Goal: Task Accomplishment & Management: Manage account settings

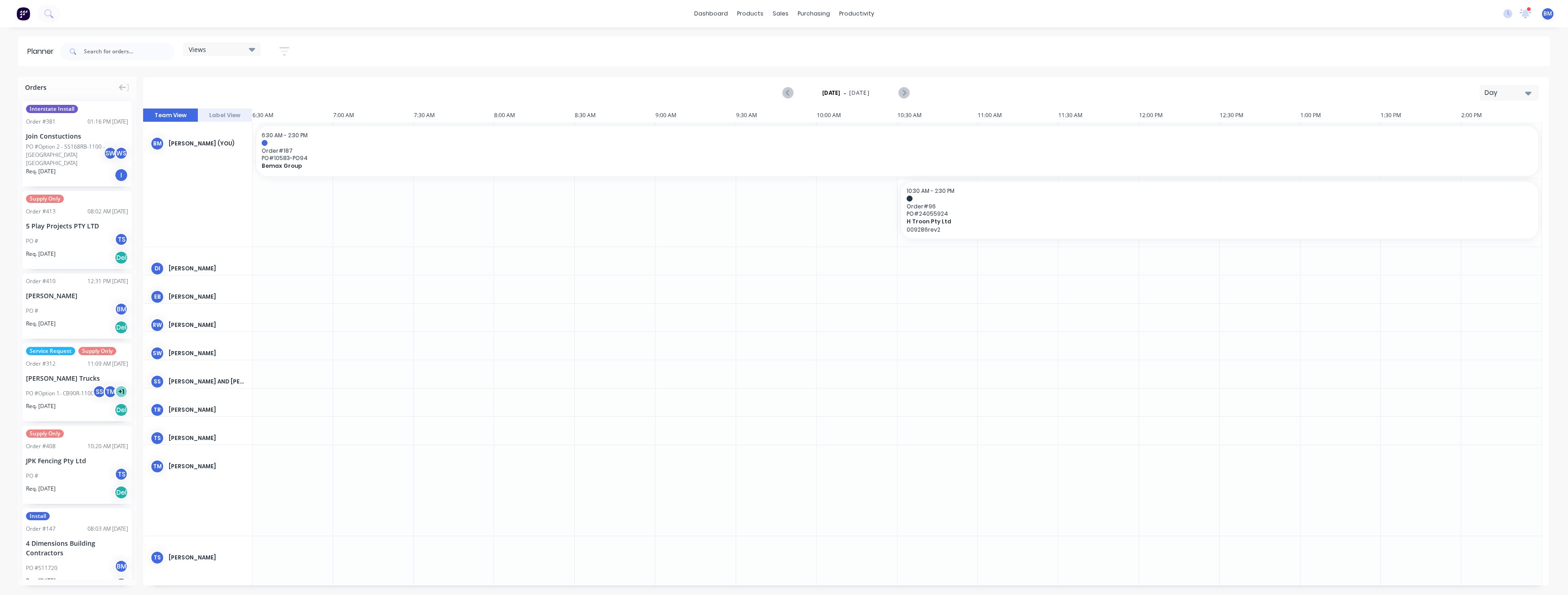
click at [1502, 94] on div "Day" at bounding box center [1505, 93] width 42 height 10
click at [1471, 152] on div "Month" at bounding box center [1493, 153] width 90 height 18
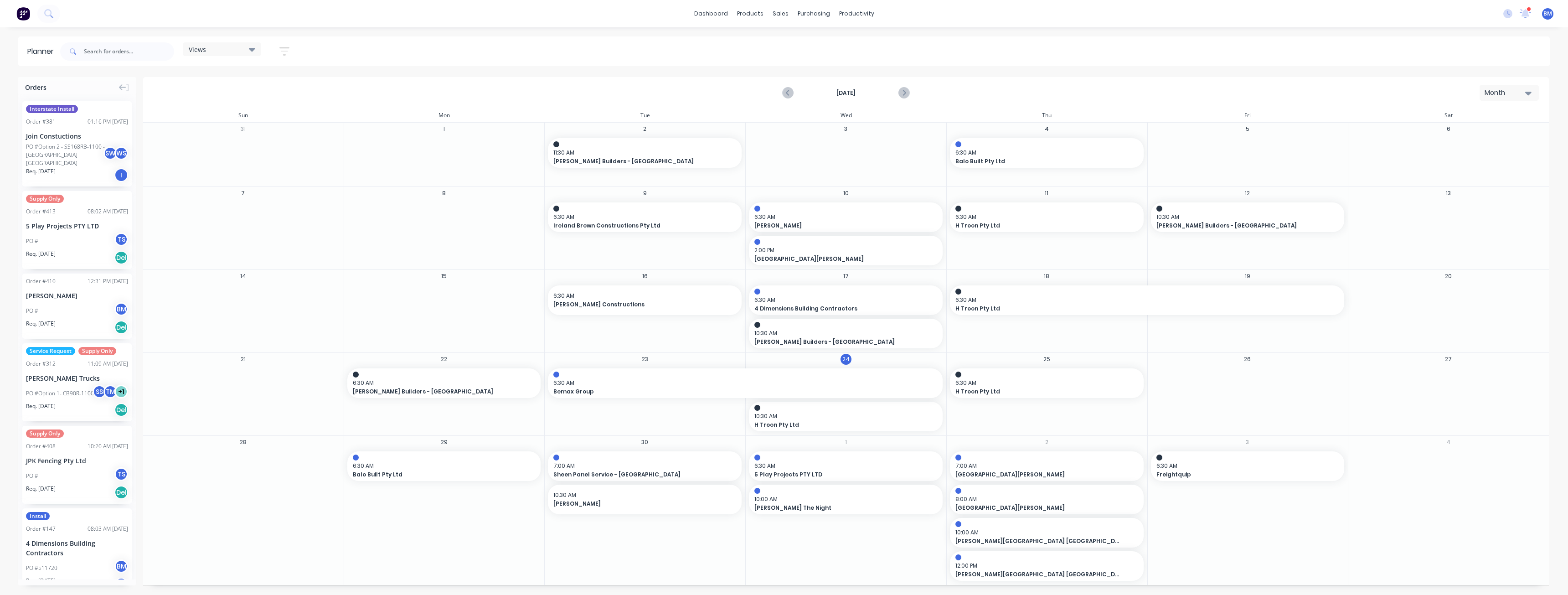
click at [485, 52] on div "Views Save new view None (Default) edit Show/Hide users Show/Hide orders Filter…" at bounding box center [804, 51] width 1491 height 27
click at [329, 48] on div "Views Save new view None (Default) edit Show/Hide users Show/Hide orders Filter…" at bounding box center [804, 51] width 1491 height 27
click at [254, 50] on icon at bounding box center [252, 50] width 6 height 4
click at [242, 96] on button "Save new view" at bounding box center [247, 97] width 114 height 13
click at [351, 76] on input "text" at bounding box center [379, 76] width 99 height 17
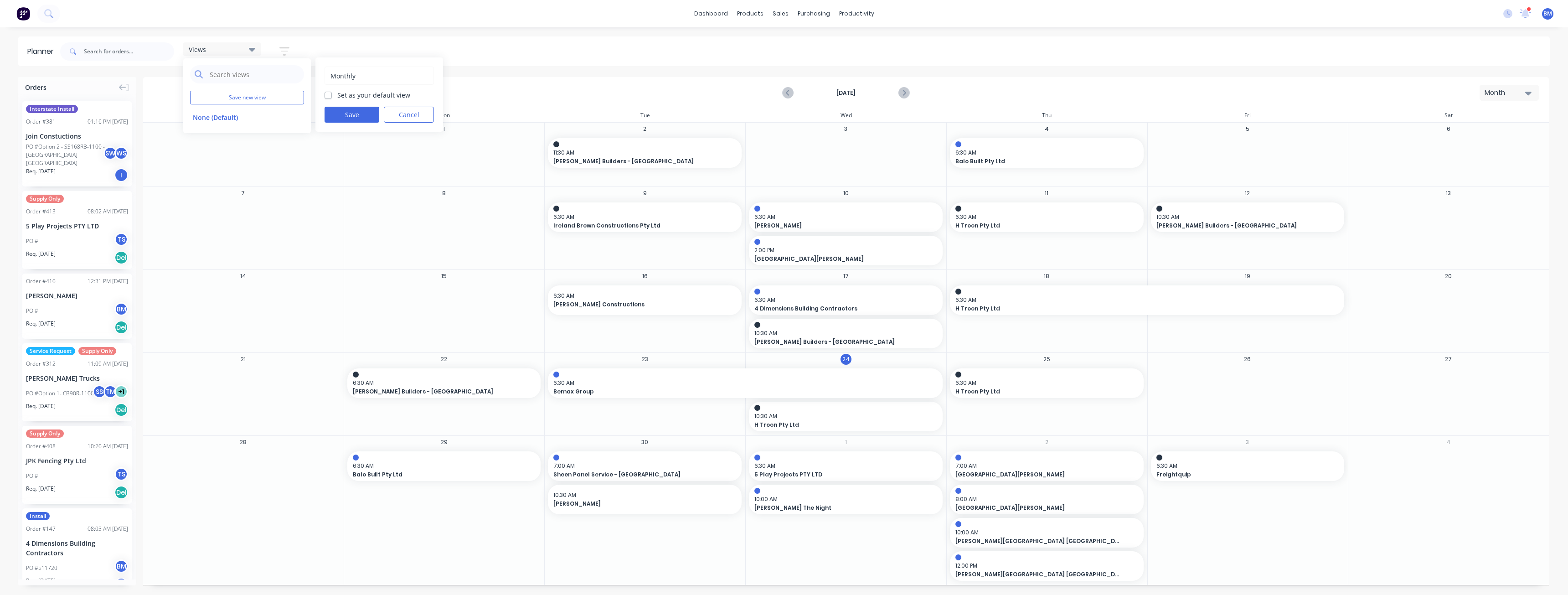
type input "Monthly"
click at [325, 93] on div "Monthly Set as your default view Save Cancel" at bounding box center [379, 94] width 128 height 74
click at [337, 94] on label "Set as your default view" at bounding box center [374, 95] width 73 height 10
click at [328, 94] on input "Set as your default view" at bounding box center [328, 94] width 7 height 9
checkbox input "true"
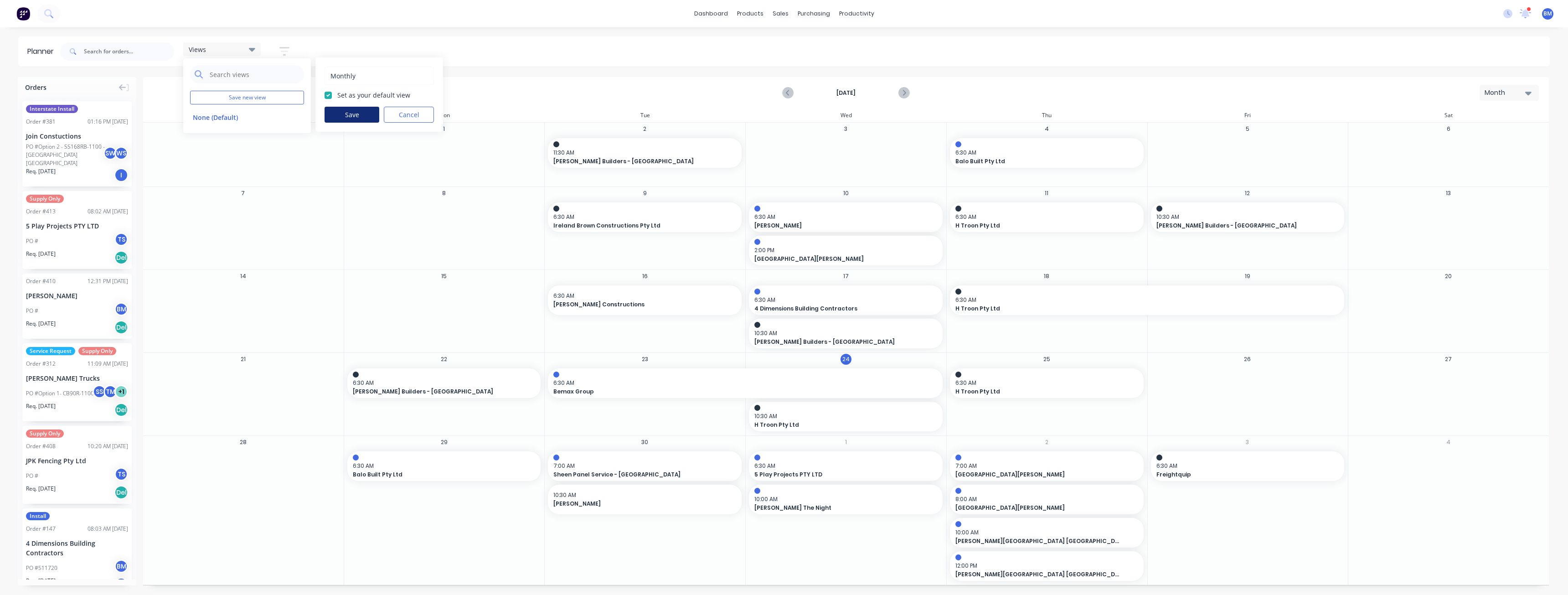
click at [345, 110] on button "Save" at bounding box center [352, 114] width 55 height 16
click at [236, 135] on button "Monthly (Default)" at bounding box center [239, 135] width 97 height 10
click at [355, 85] on div "[DATE] Month" at bounding box center [846, 93] width 1404 height 30
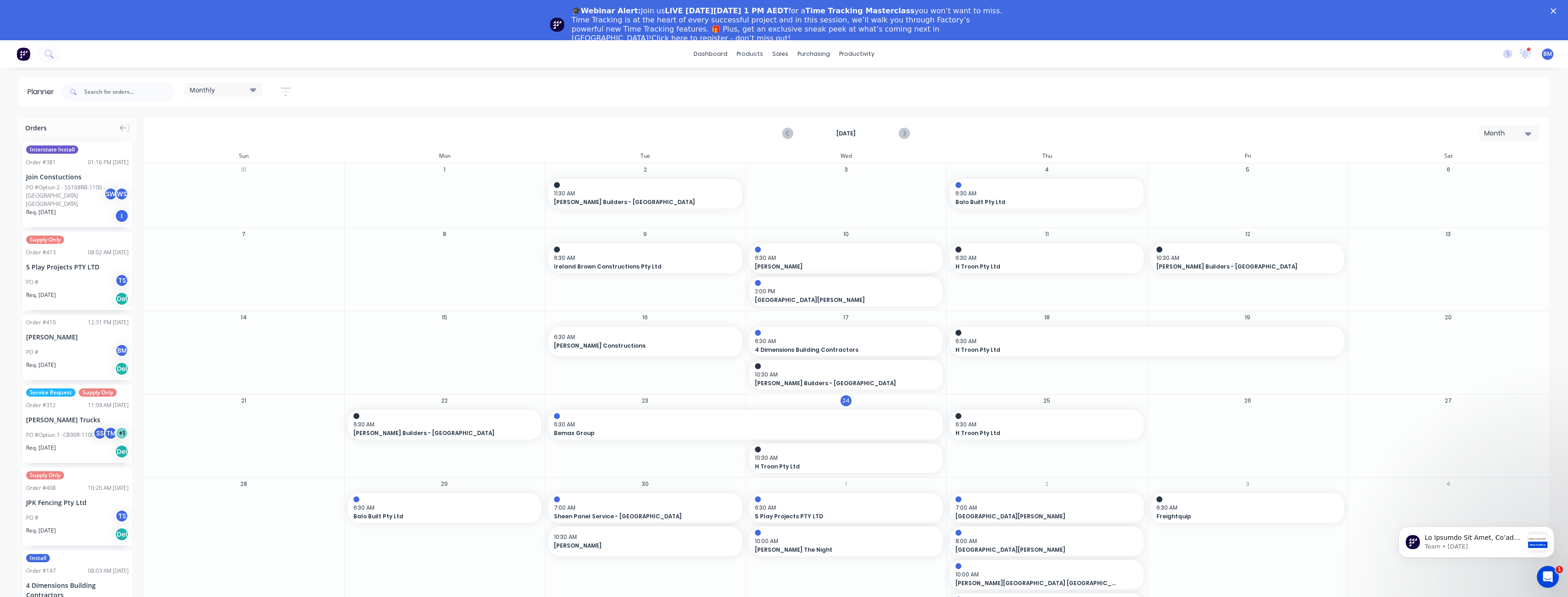
click at [1556, 10] on polygon "Close" at bounding box center [1553, 10] width 6 height 5
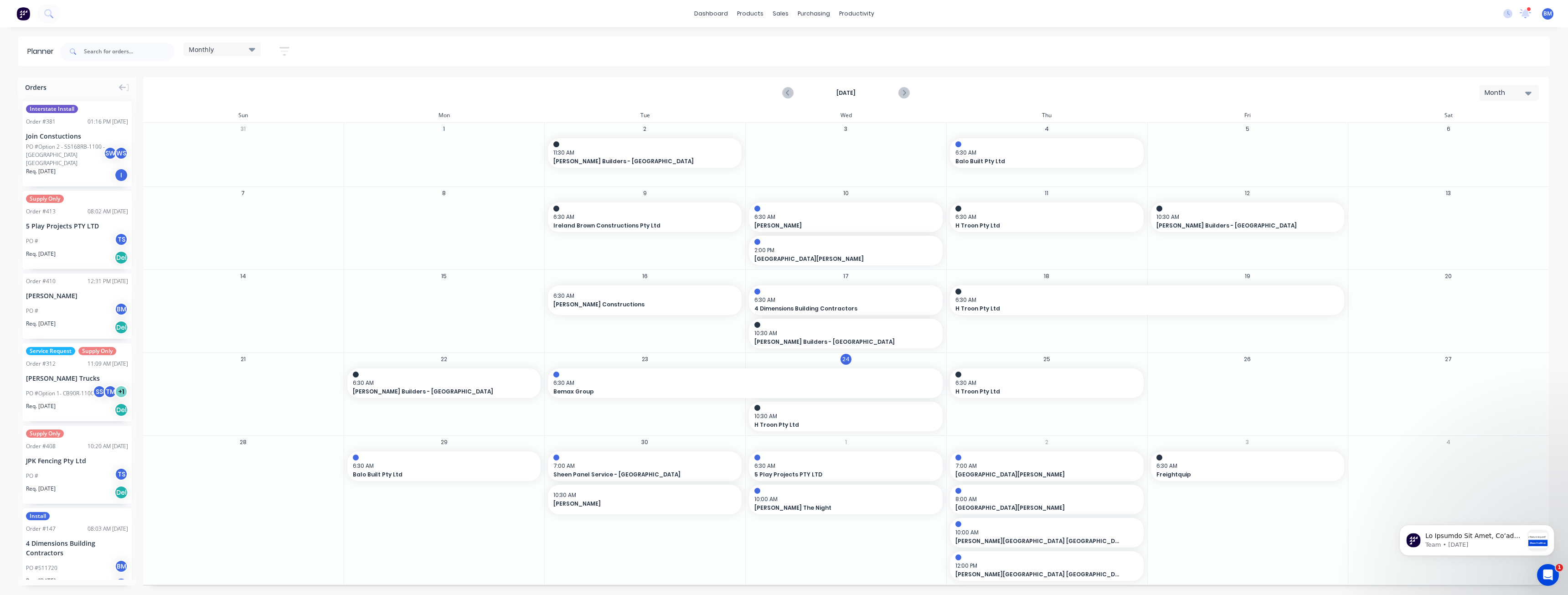
click at [252, 51] on icon at bounding box center [252, 50] width 6 height 4
click at [332, 49] on div "Monthly Save new view None edit Monthly (Default) edit Show/Hide users Show/Hid…" at bounding box center [804, 51] width 1491 height 27
drag, startPoint x: 365, startPoint y: 49, endPoint x: 369, endPoint y: 65, distance: 16.5
click at [369, 65] on div "Monthly Save new view None edit Monthly (Default) edit Show/Hide users Show/Hid…" at bounding box center [804, 51] width 1491 height 27
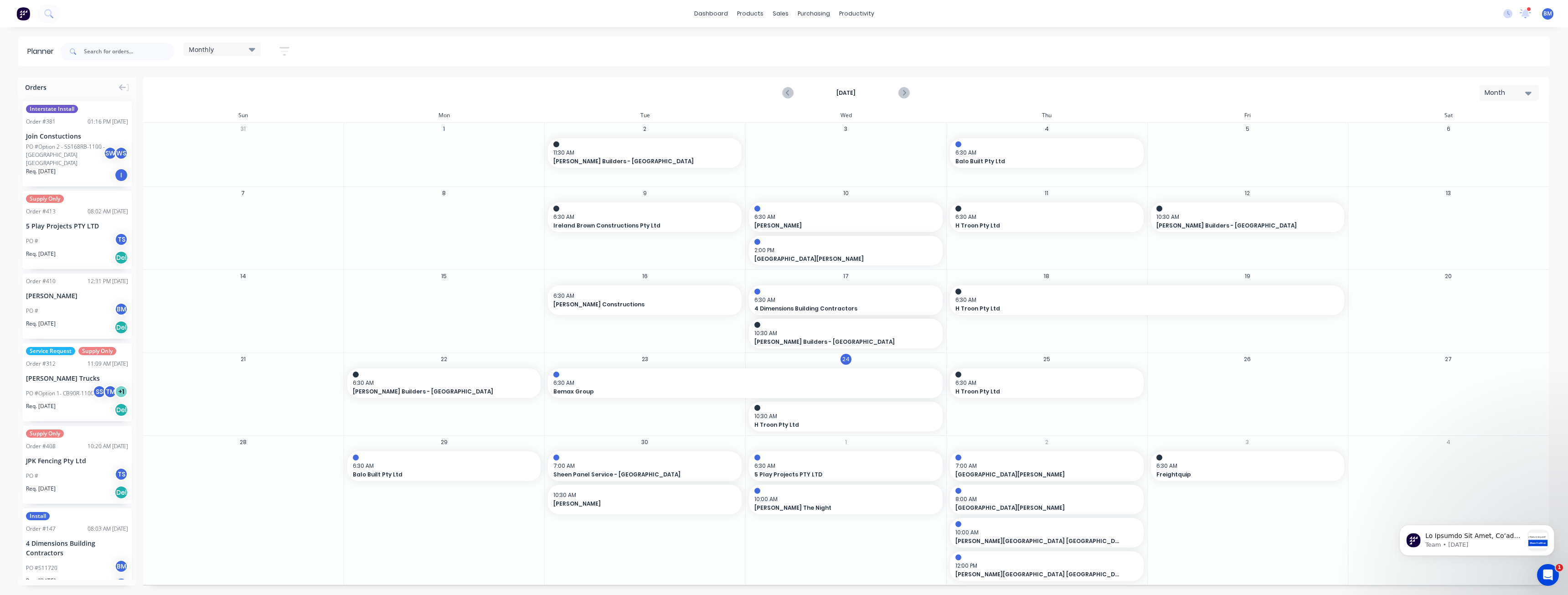
click at [676, 50] on div "Monthly Save new view None edit Monthly (Default) edit Show/Hide users Show/Hid…" at bounding box center [804, 51] width 1491 height 27
click at [333, 55] on div "Monthly Save new view None edit Monthly (Default) edit Show/Hide users Show/Hid…" at bounding box center [804, 51] width 1491 height 27
click at [23, 14] on img at bounding box center [23, 13] width 13 height 13
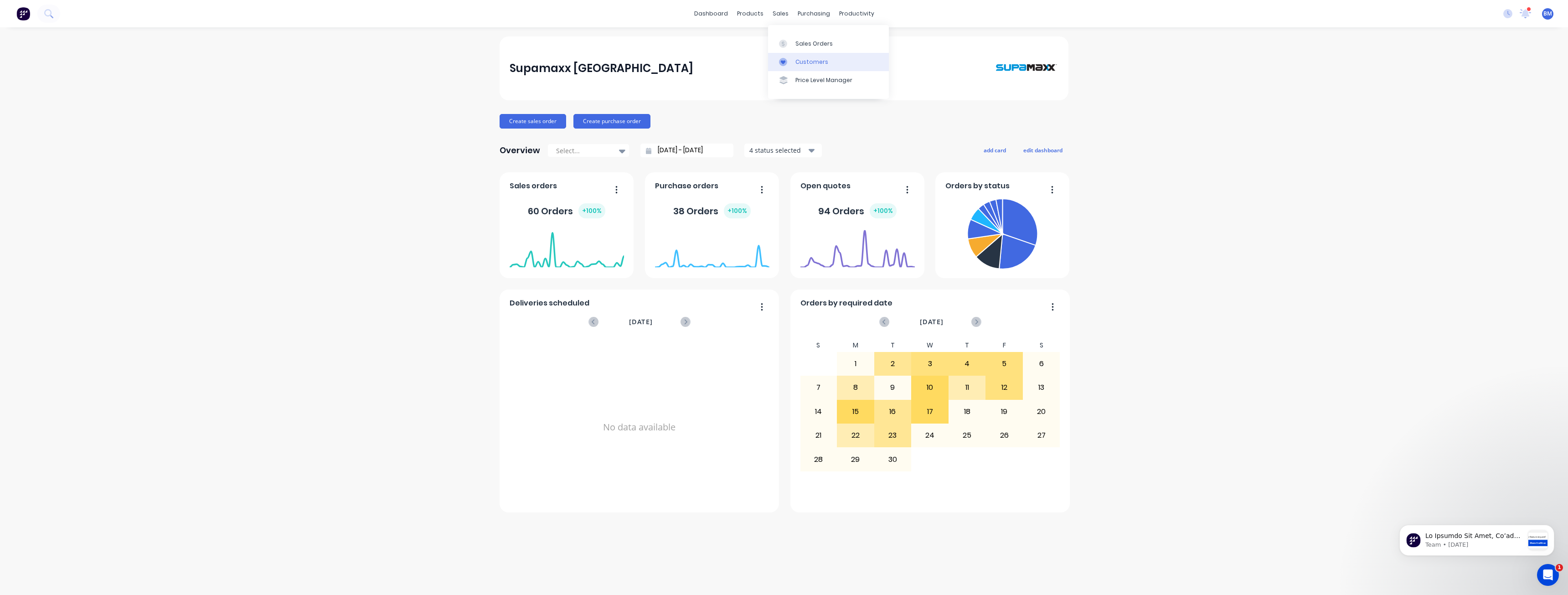
click at [796, 61] on div "Customers" at bounding box center [812, 62] width 33 height 8
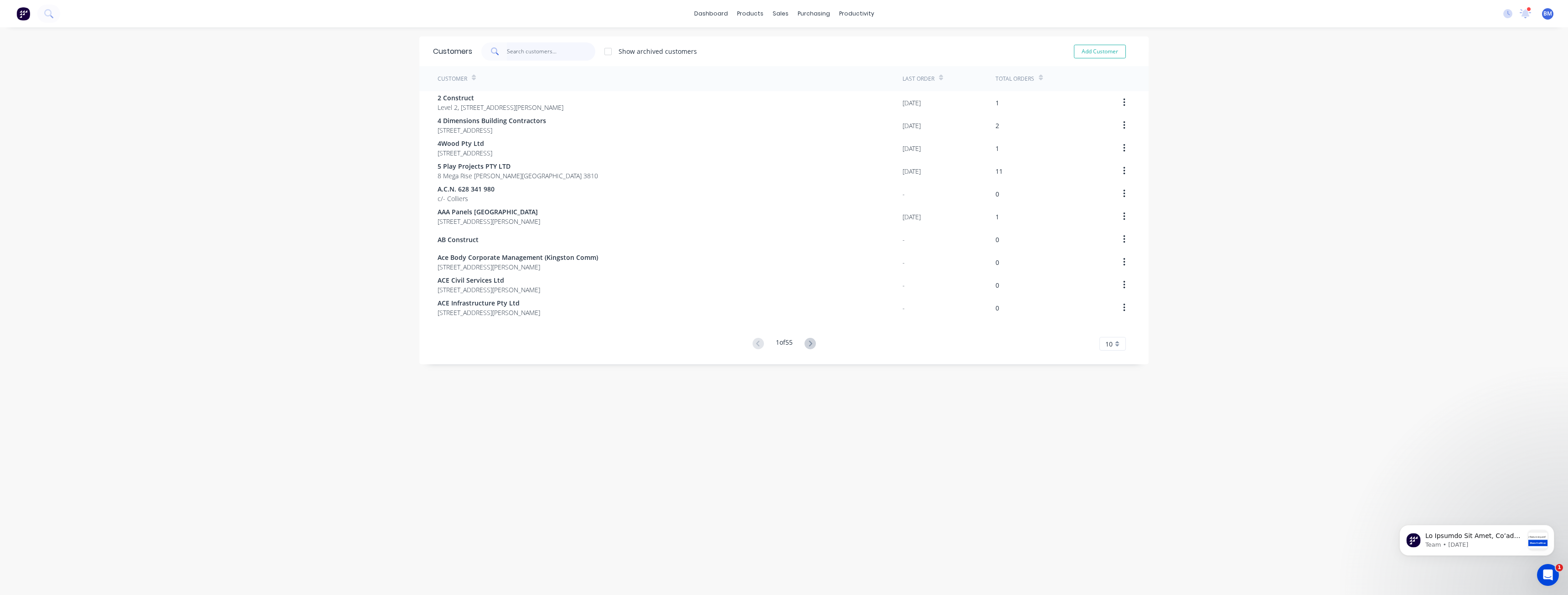
click at [520, 48] on input "text" at bounding box center [551, 52] width 89 height 18
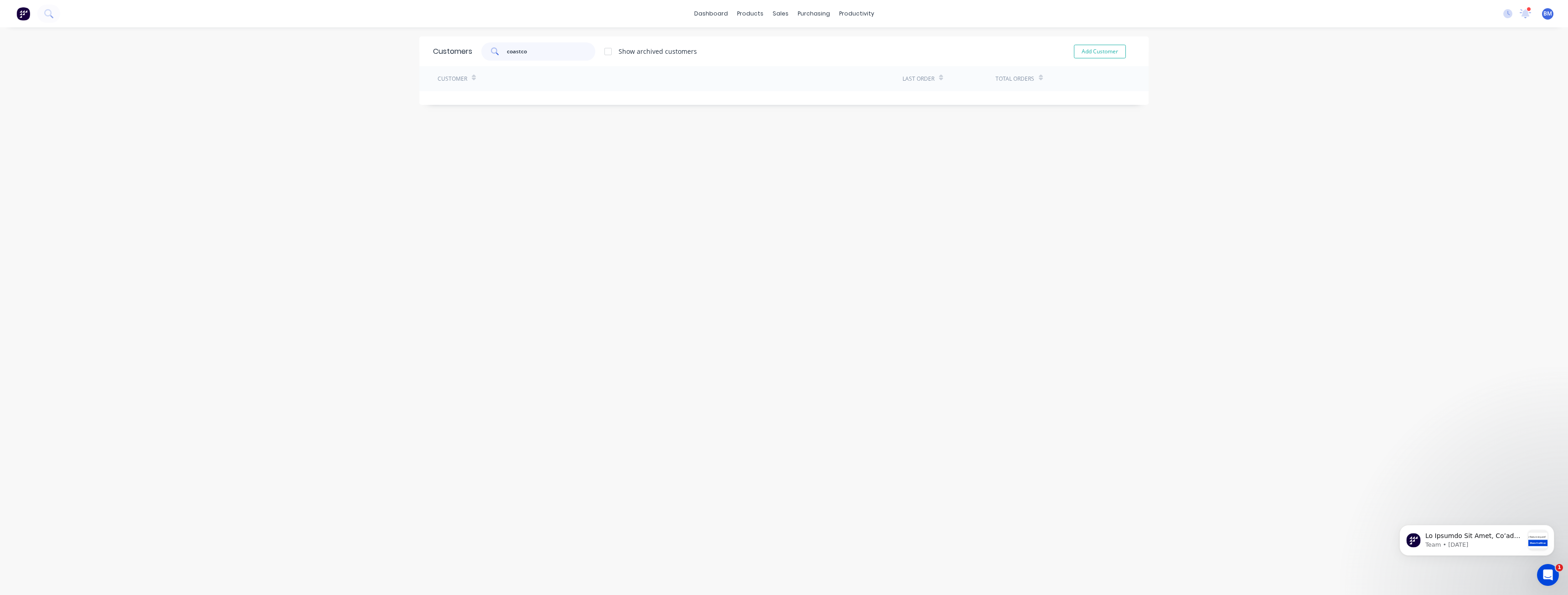
click at [514, 51] on input "coastco" at bounding box center [551, 52] width 89 height 18
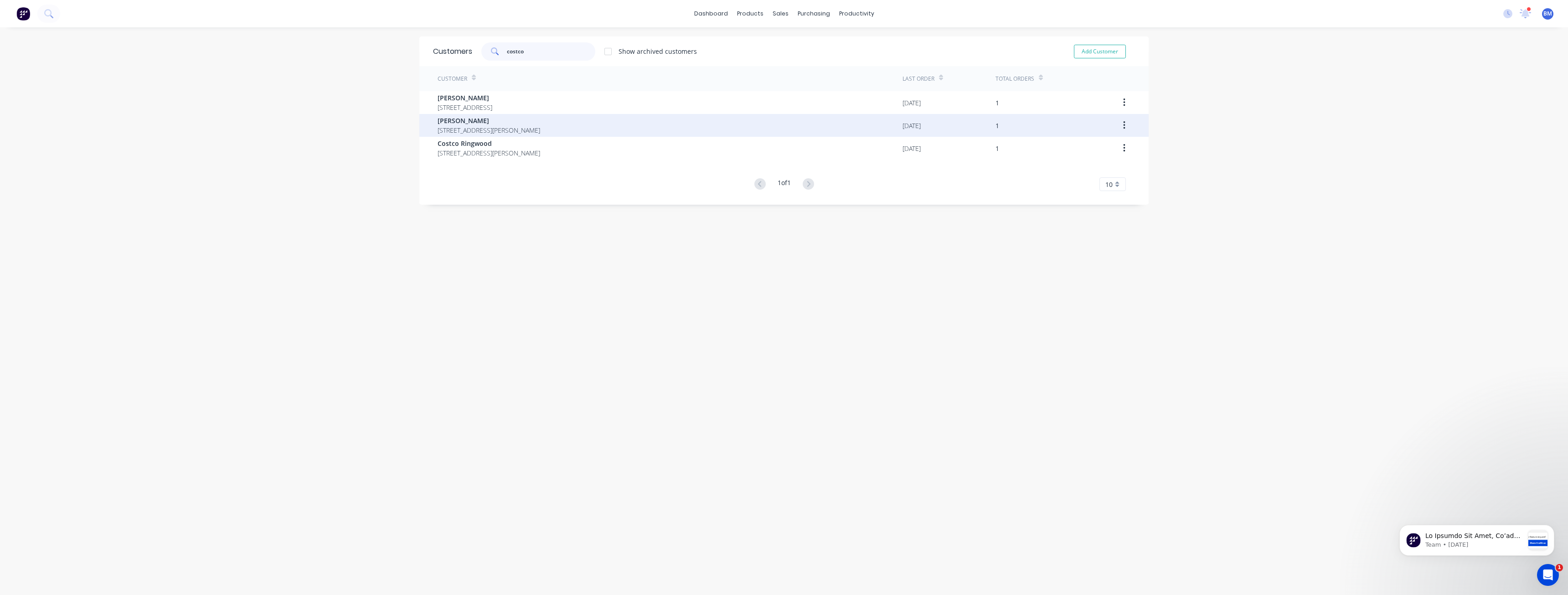
type input "costco"
click at [509, 123] on span "[PERSON_NAME]" at bounding box center [489, 121] width 102 height 10
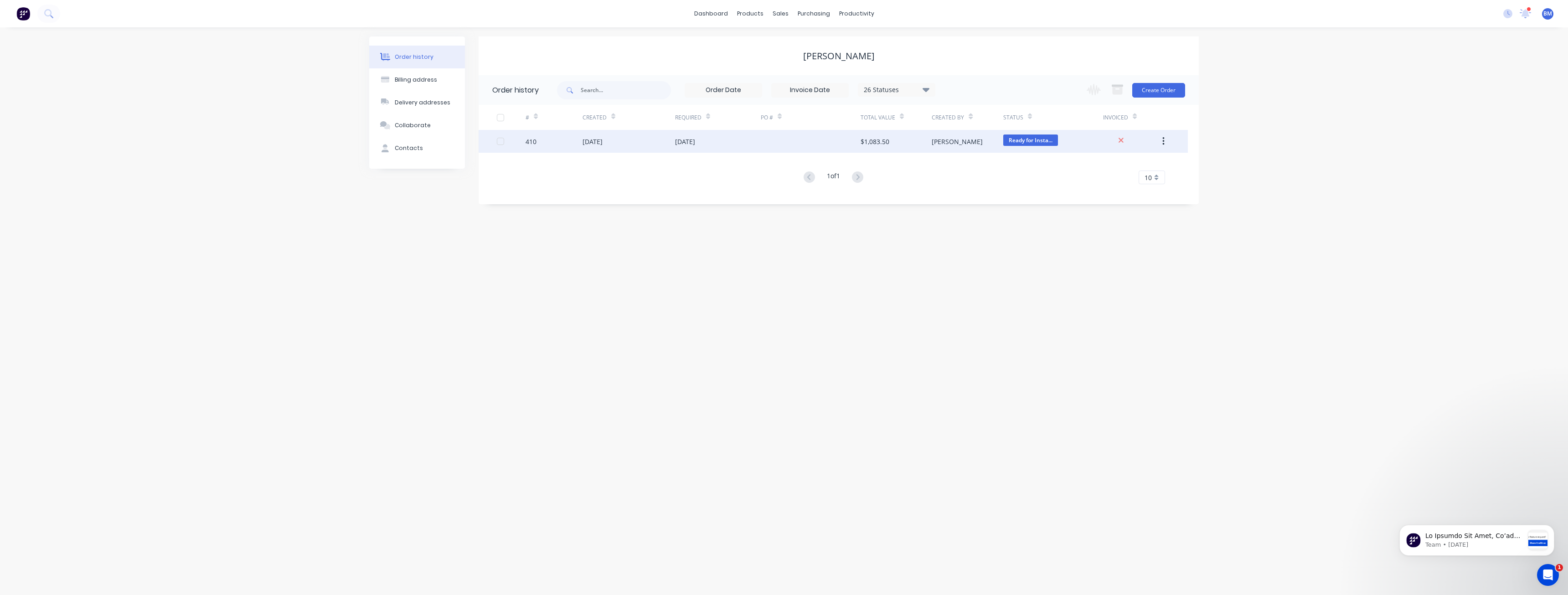
click at [1163, 137] on icon "button" at bounding box center [1164, 141] width 2 height 10
click at [1027, 172] on div "1 of 1 10 5 10 15 20 25 30 35" at bounding box center [833, 178] width 709 height 13
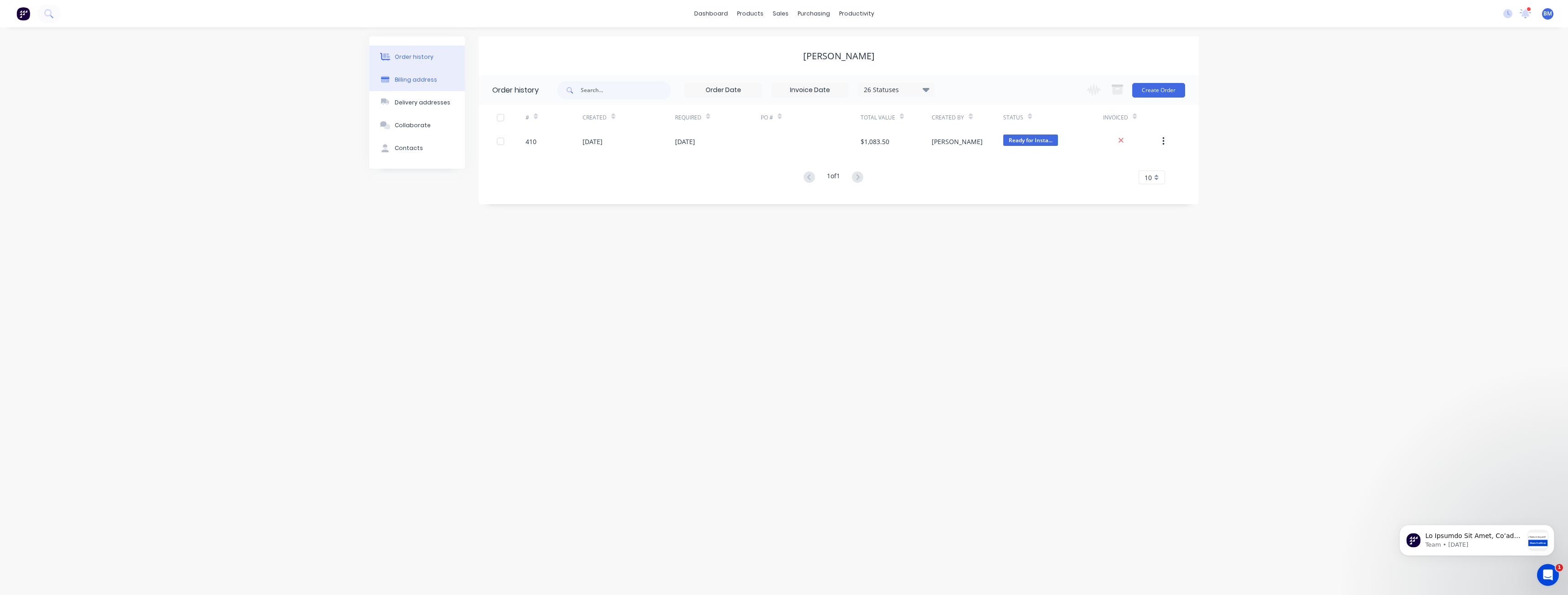
click at [411, 79] on div "Billing address" at bounding box center [416, 79] width 43 height 8
select select "AU"
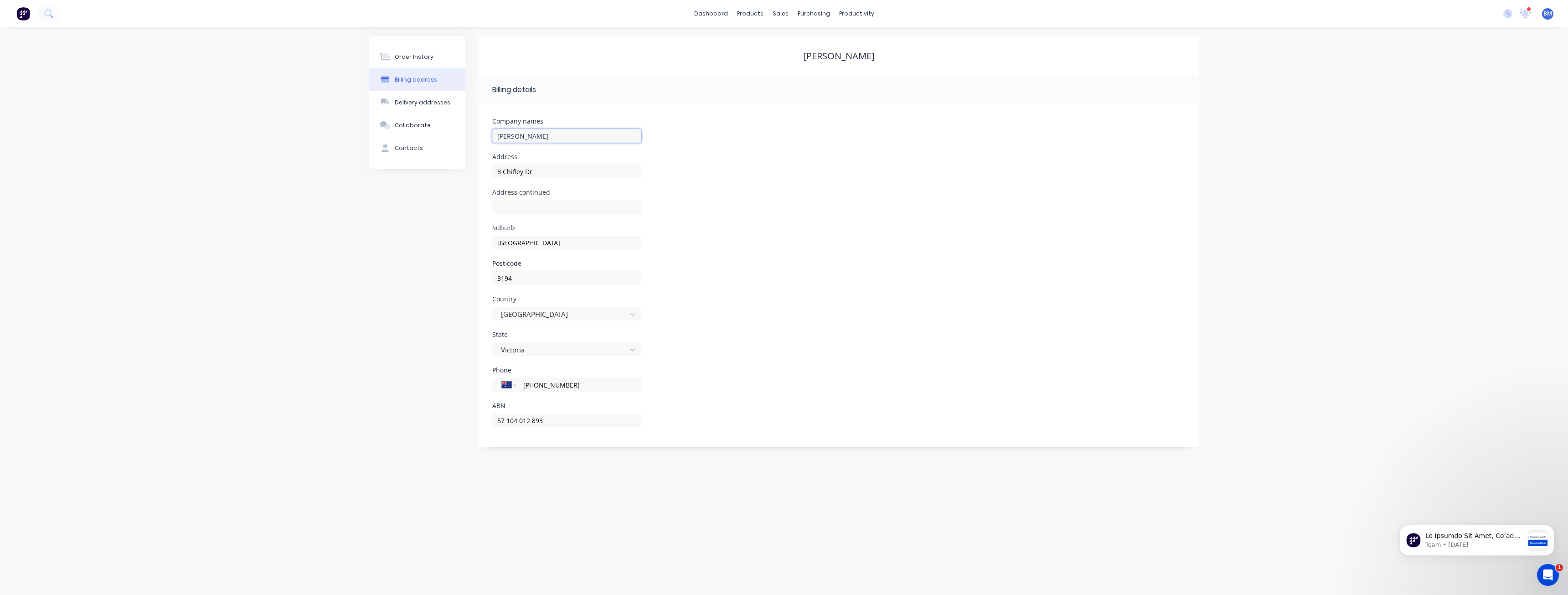
click at [531, 135] on input "[PERSON_NAME]" at bounding box center [567, 136] width 149 height 13
type input "Costco Moorabbin"
click at [733, 167] on div "Address [STREET_ADDRESS]" at bounding box center [839, 171] width 693 height 35
click at [394, 146] on div "Contacts" at bounding box center [408, 148] width 28 height 8
click at [747, 180] on div "Order history Billing address Delivery addresses Collaborate Contacts Costco Mo…" at bounding box center [784, 311] width 1568 height 568
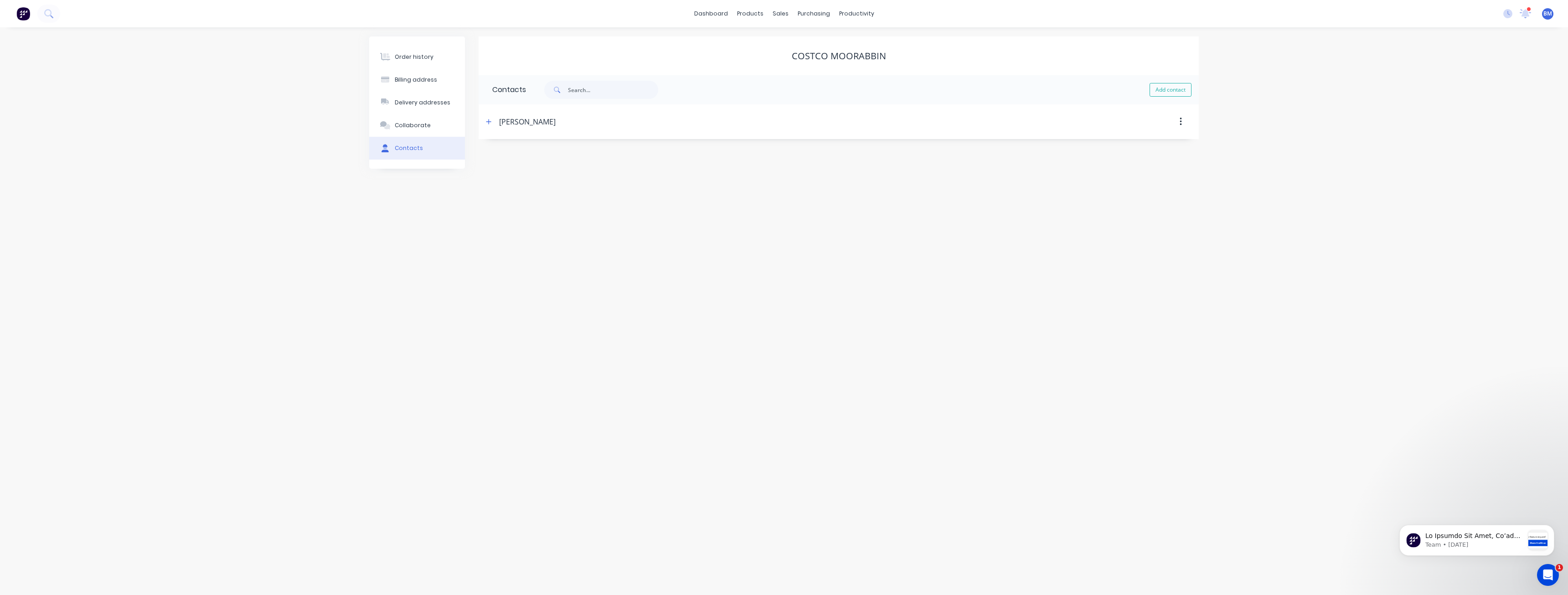
click at [250, 64] on div "Order history Billing address Delivery addresses Collaborate Contacts Costco Mo…" at bounding box center [784, 311] width 1568 height 568
click at [26, 9] on img at bounding box center [23, 13] width 13 height 13
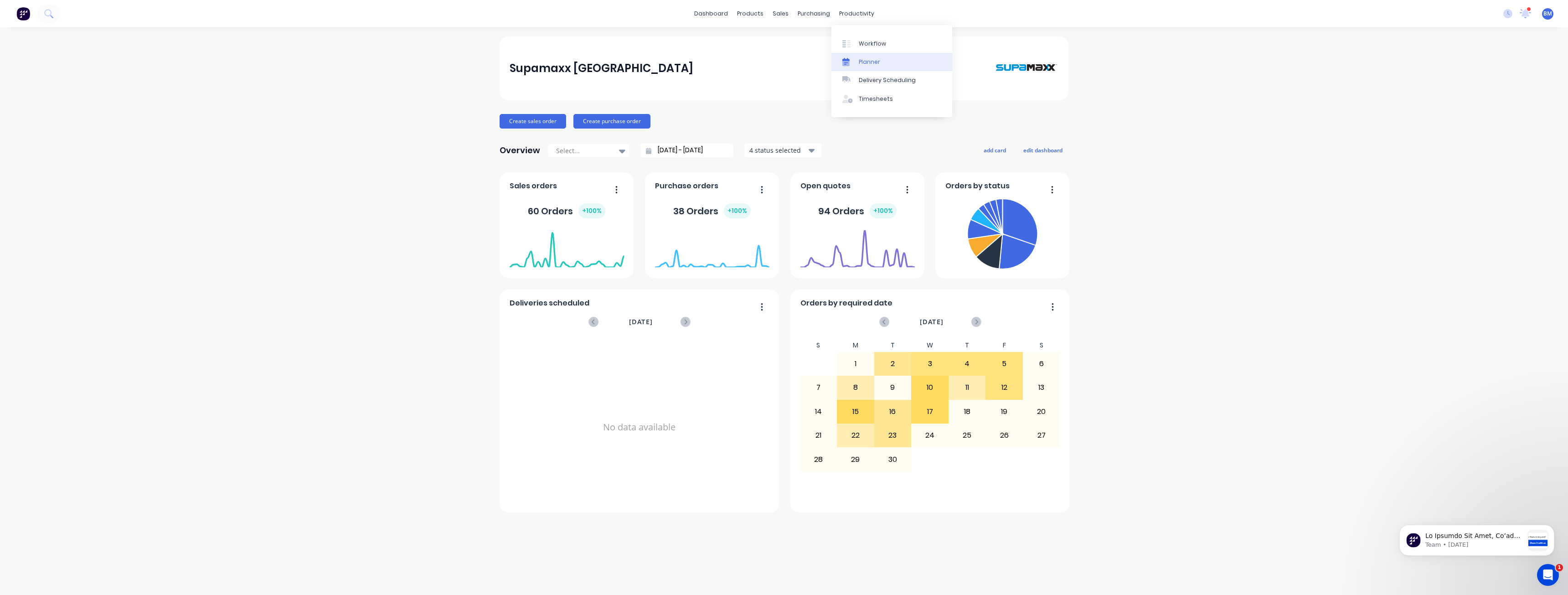
click at [873, 59] on div "Planner" at bounding box center [869, 62] width 21 height 8
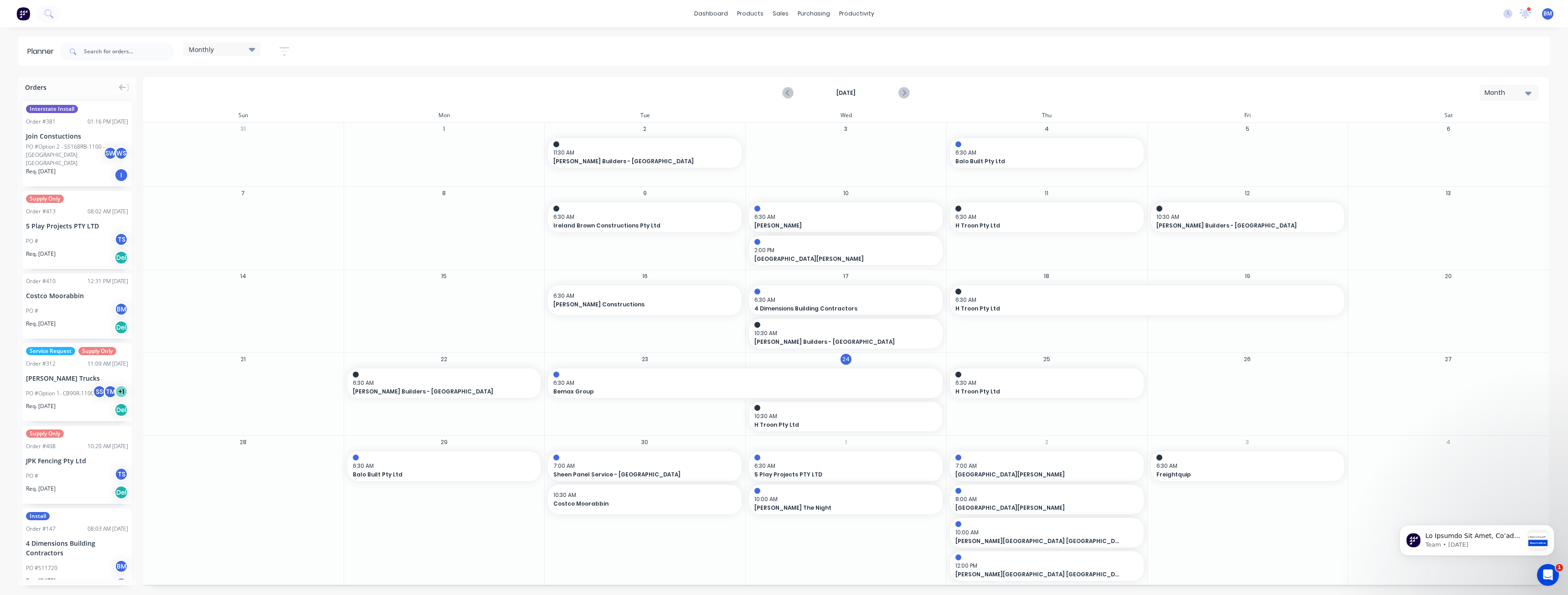
click at [440, 43] on div "Monthly Save new view None edit Monthly (Default) edit Show/Hide users Show/Hid…" at bounding box center [804, 51] width 1491 height 27
click at [480, 94] on div "[DATE] Month" at bounding box center [846, 93] width 1404 height 30
click at [494, 111] on div "Mon" at bounding box center [444, 115] width 201 height 13
click at [500, 50] on div "Monthly Save new view None edit Monthly (Default) edit Show/Hide users Show/Hid…" at bounding box center [804, 51] width 1491 height 27
click at [488, 96] on div "[DATE] Month" at bounding box center [846, 93] width 1404 height 30
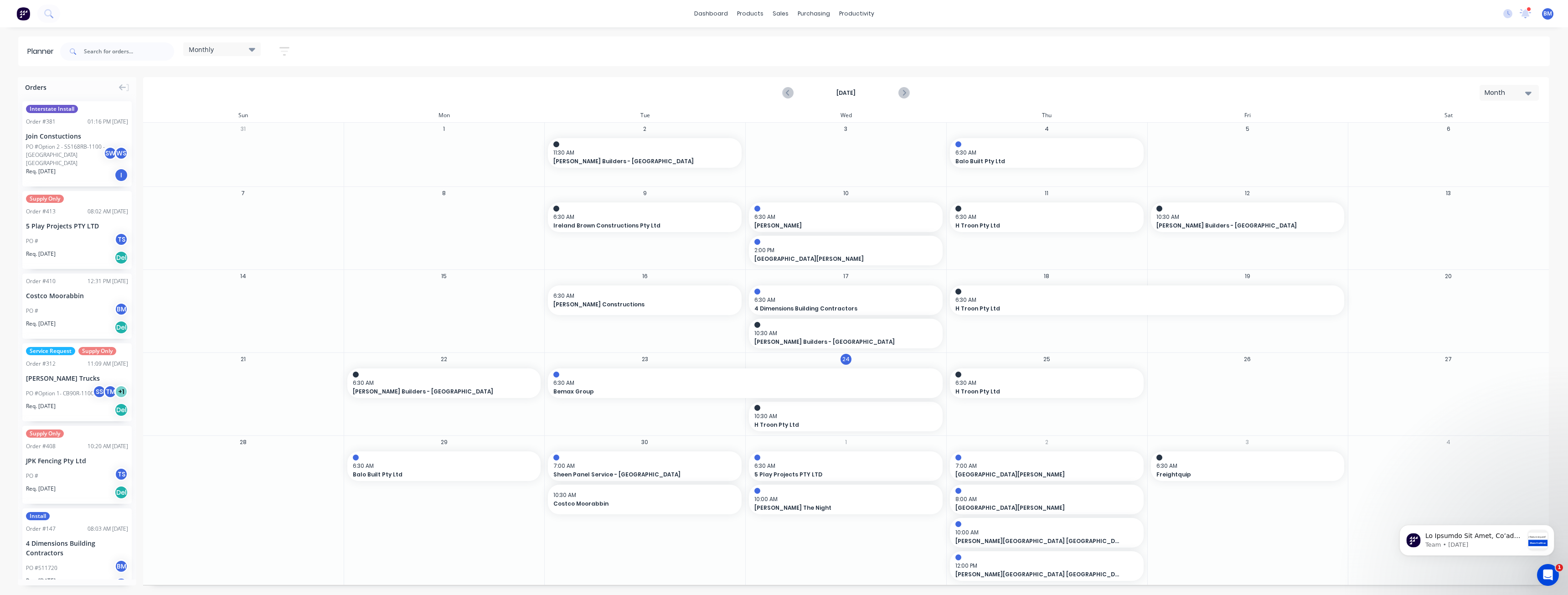
click at [494, 48] on div "Monthly Save new view None edit Monthly (Default) edit Show/Hide users Show/Hid…" at bounding box center [804, 51] width 1491 height 27
click at [528, 45] on div "Monthly Save new view None edit Monthly (Default) edit Show/Hide users Show/Hid…" at bounding box center [804, 51] width 1491 height 27
click at [495, 41] on div "Monthly Save new view None edit Monthly (Default) edit Show/Hide users Show/Hid…" at bounding box center [804, 51] width 1491 height 27
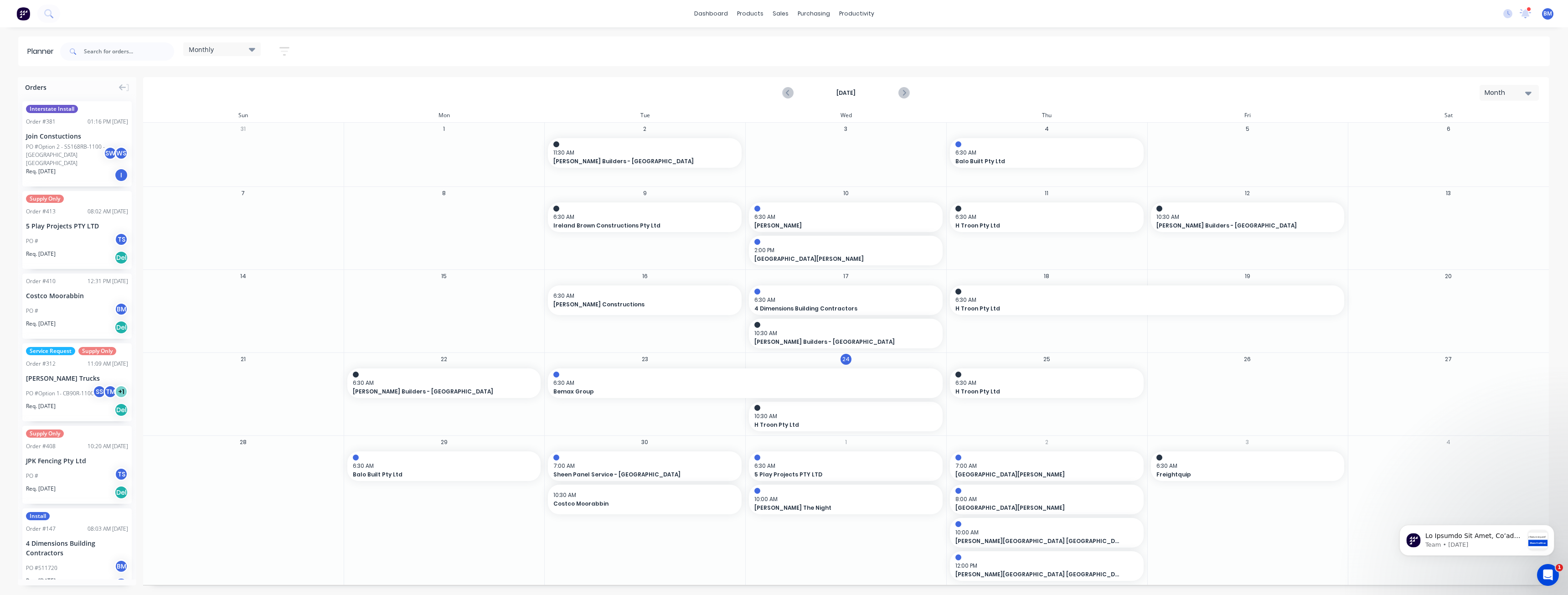
click at [633, 9] on div "dashboard products sales purchasing productivity dashboard products Product Cat…" at bounding box center [784, 13] width 1568 height 27
click at [1438, 12] on div "dashboard products sales purchasing productivity dashboard products Product Cat…" at bounding box center [784, 13] width 1568 height 27
click at [1075, 57] on div "Monthly Save new view None edit Monthly (Default) edit Show/Hide users Show/Hid…" at bounding box center [804, 51] width 1491 height 27
click at [402, 470] on span "6:30 AM" at bounding box center [442, 466] width 178 height 8
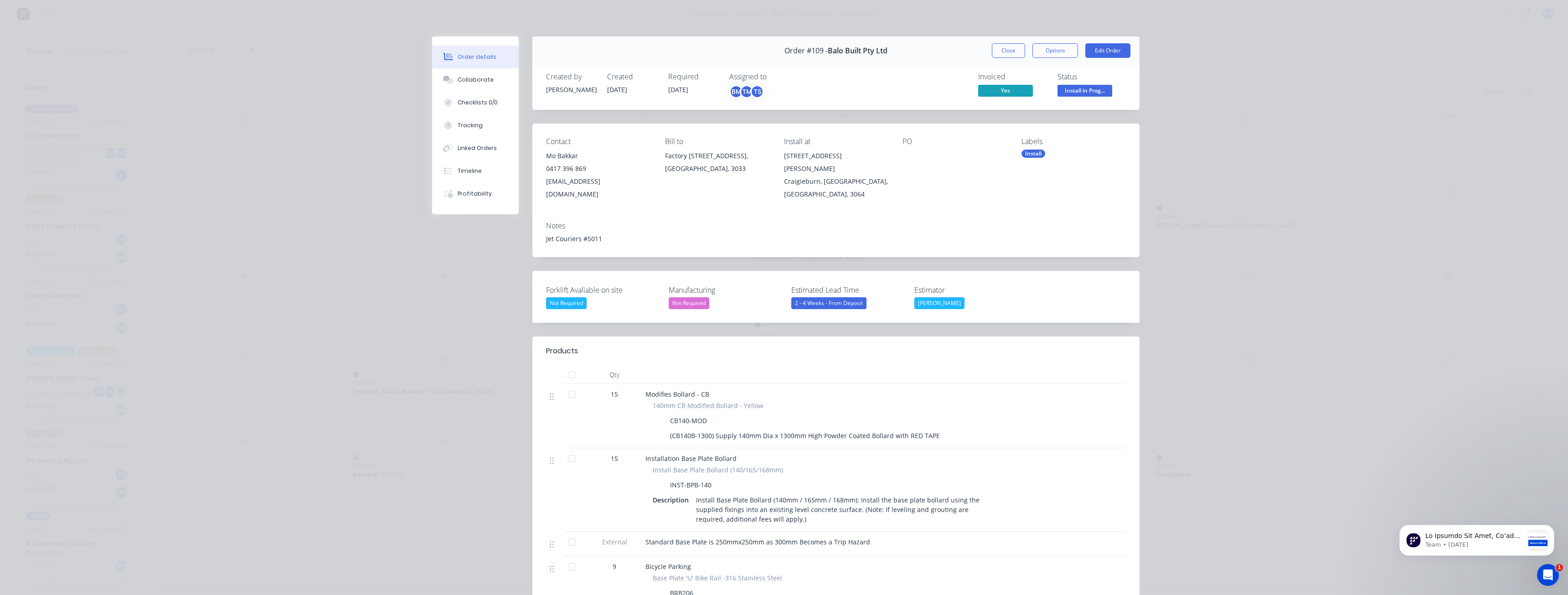
click at [658, 192] on div "Contact Mo Bakkar [PHONE_NUMBER] [EMAIL_ADDRESS][DOMAIN_NAME] Bill to Factory […" at bounding box center [836, 169] width 607 height 91
